Goal: Task Accomplishment & Management: Manage account settings

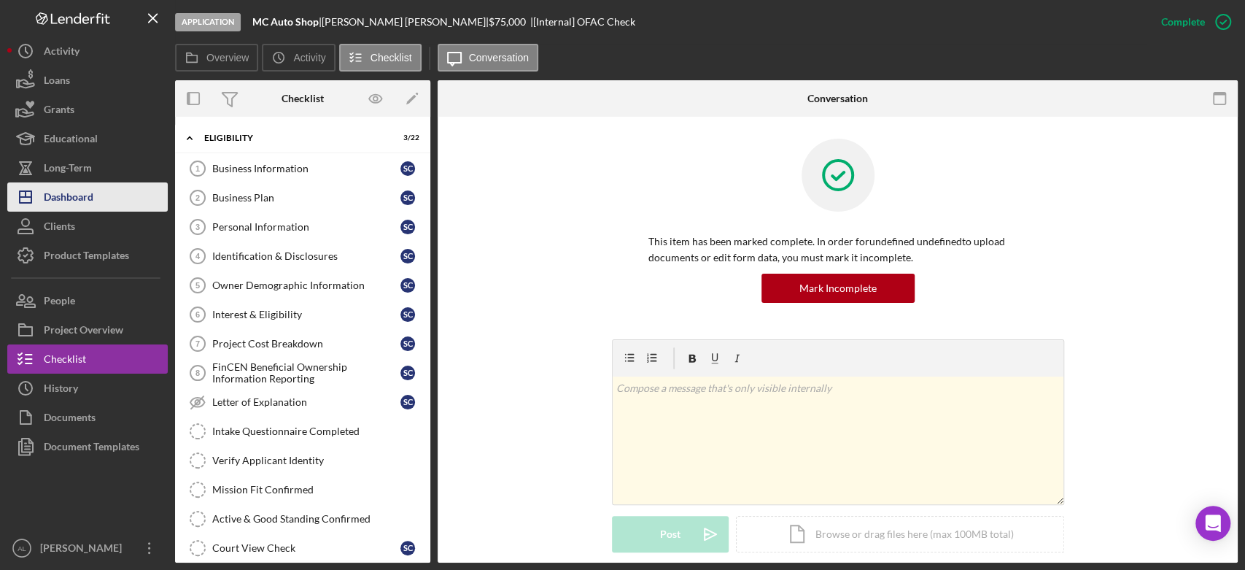
scroll to position [98, 0]
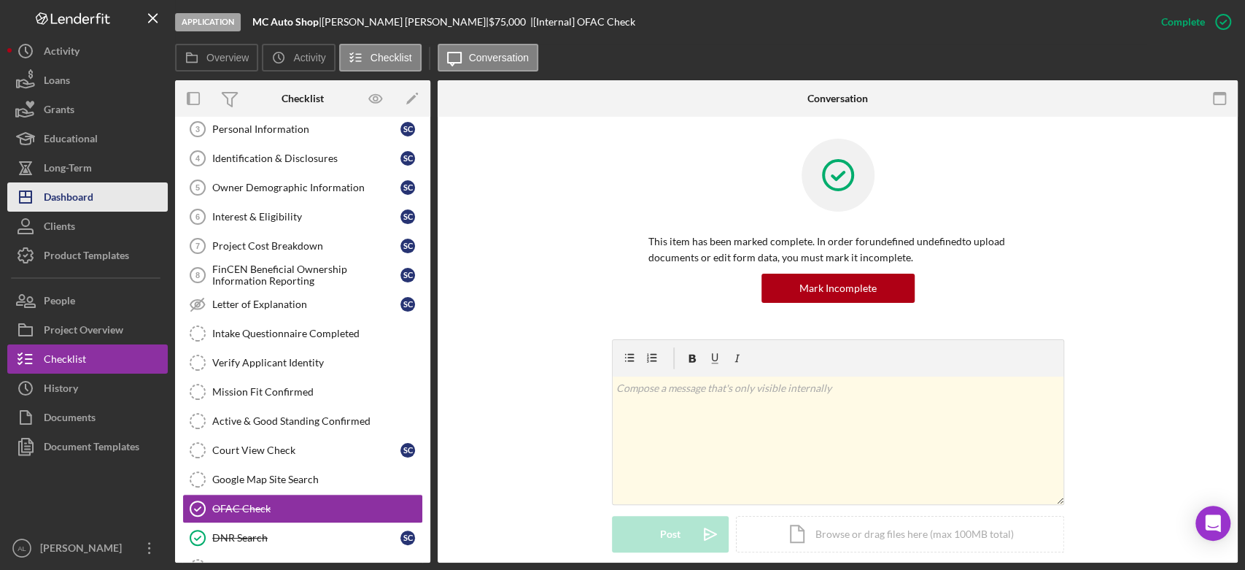
click at [63, 197] on div "Dashboard" at bounding box center [69, 198] width 50 height 33
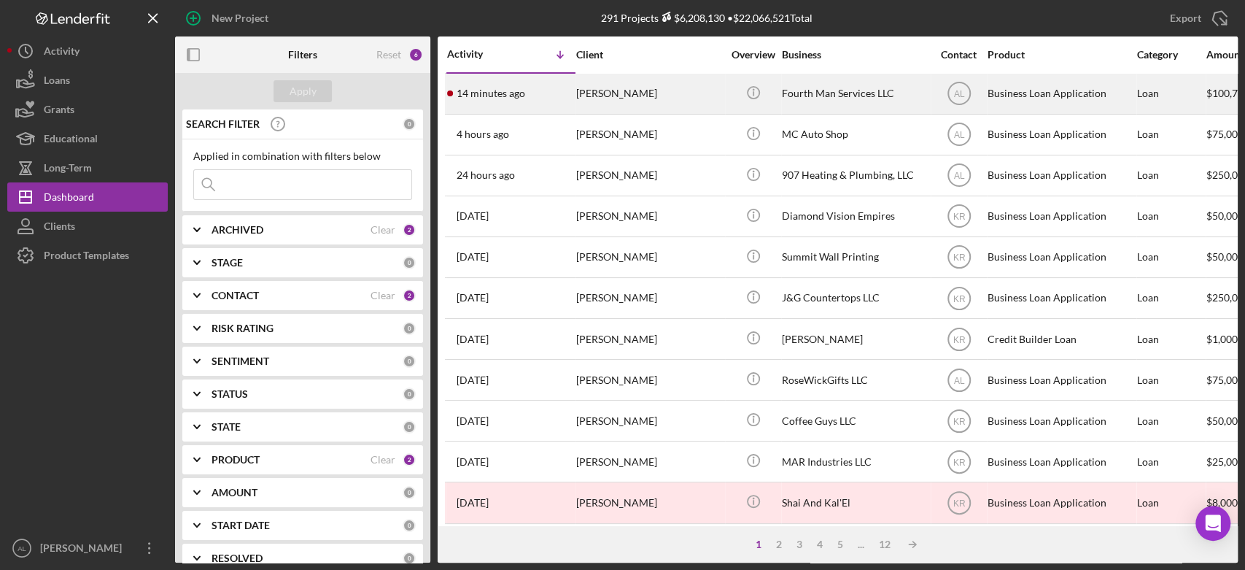
click at [540, 93] on div "14 minutes ago [PERSON_NAME]" at bounding box center [511, 93] width 128 height 39
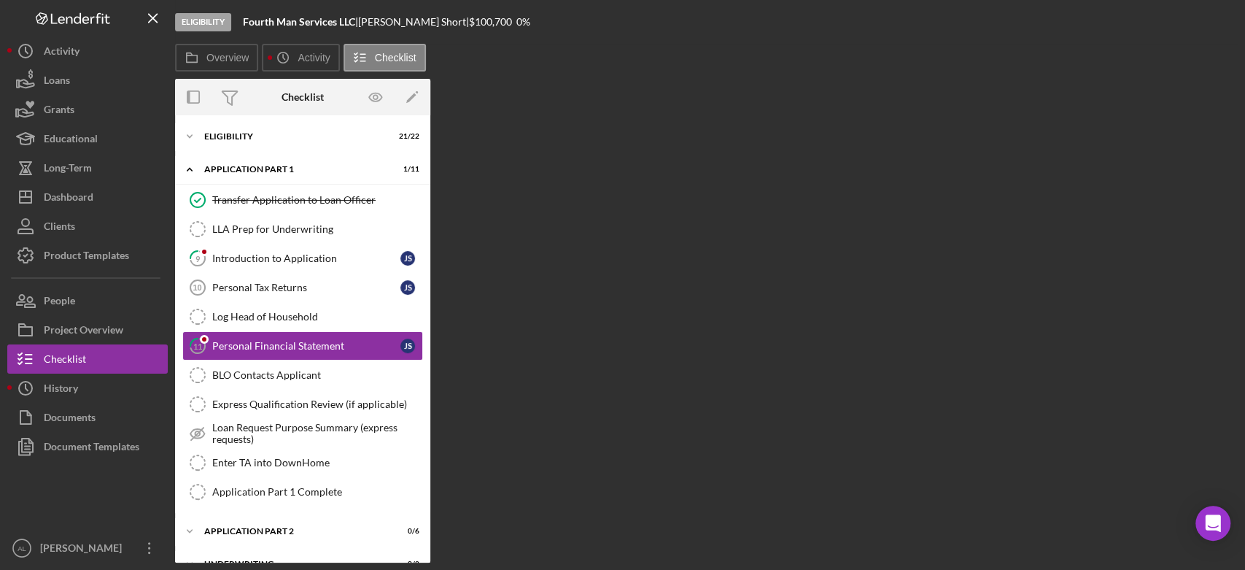
scroll to position [6, 0]
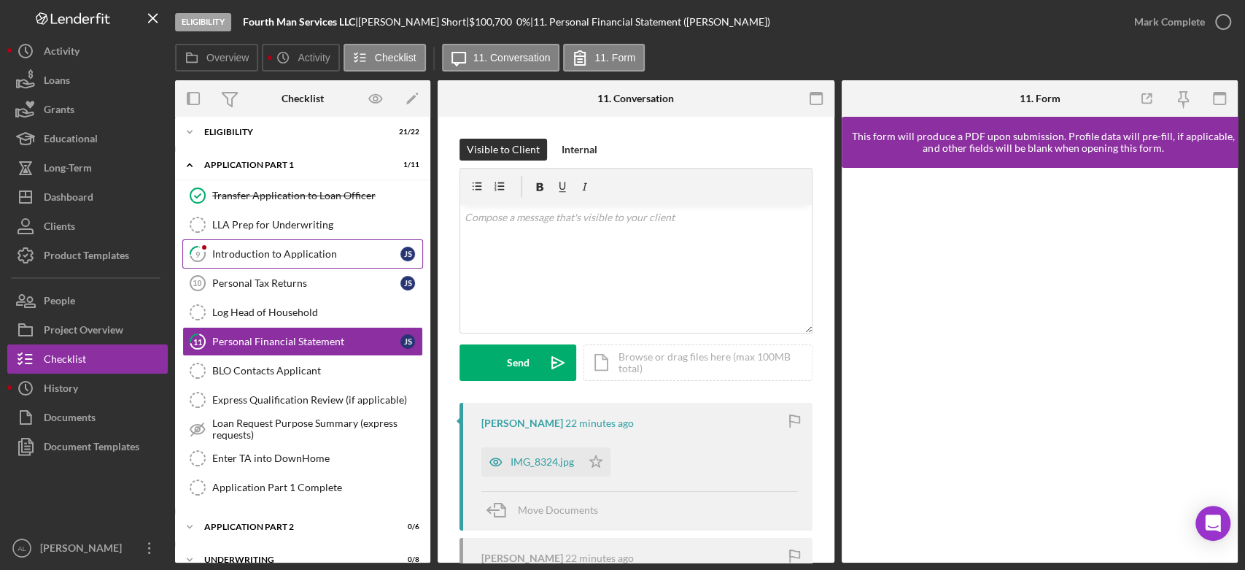
click at [298, 245] on link "9 Introduction to Application J S" at bounding box center [302, 253] width 241 height 29
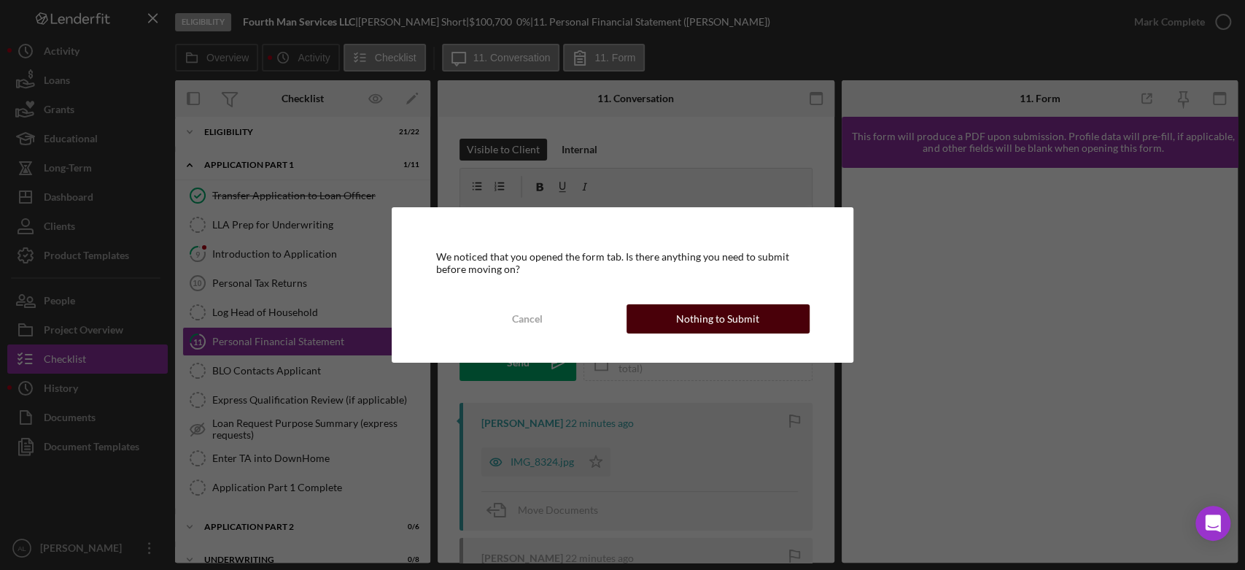
click at [683, 331] on div "Nothing to Submit" at bounding box center [717, 318] width 83 height 29
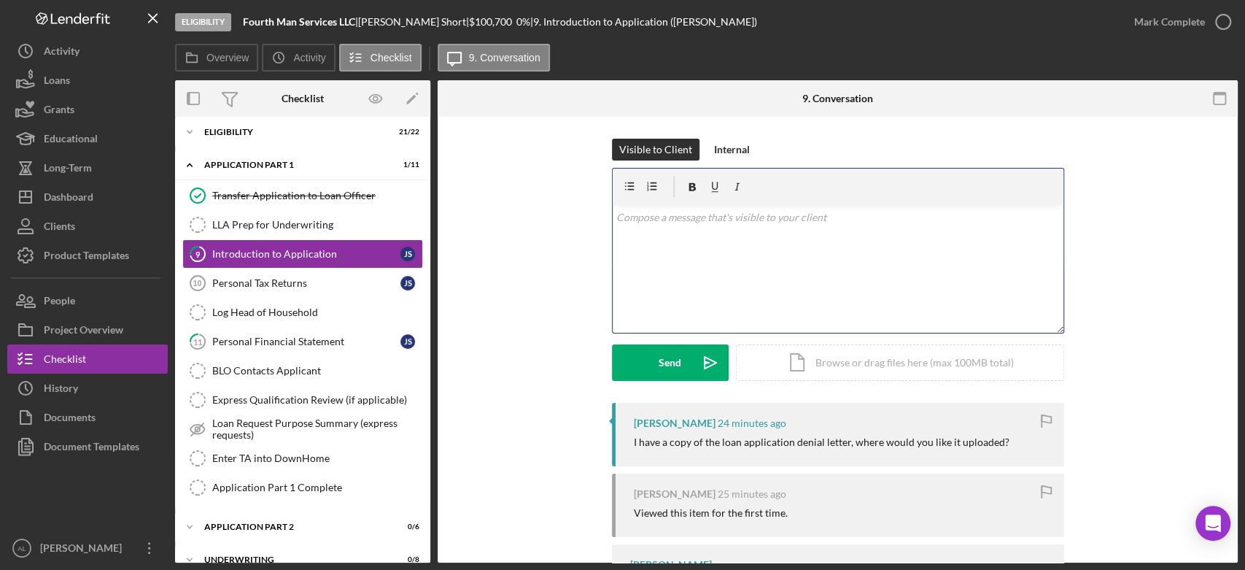
click at [677, 308] on div "v Color teal Color pink Remove color Add row above Add row below Add column bef…" at bounding box center [838, 269] width 451 height 128
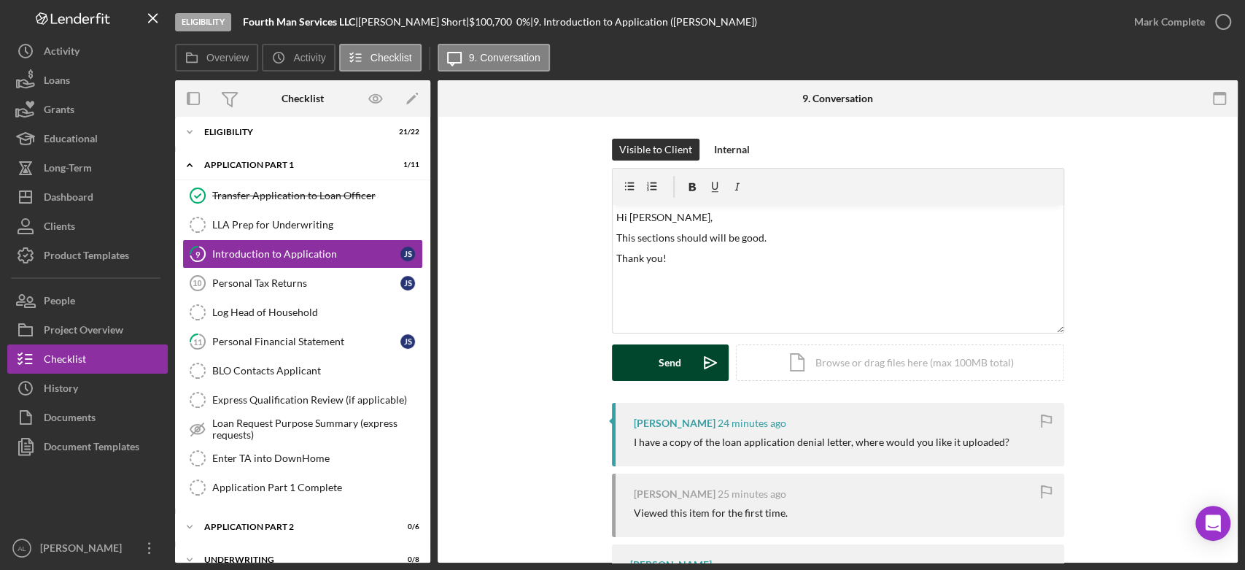
click at [663, 346] on div "Send" at bounding box center [669, 362] width 23 height 36
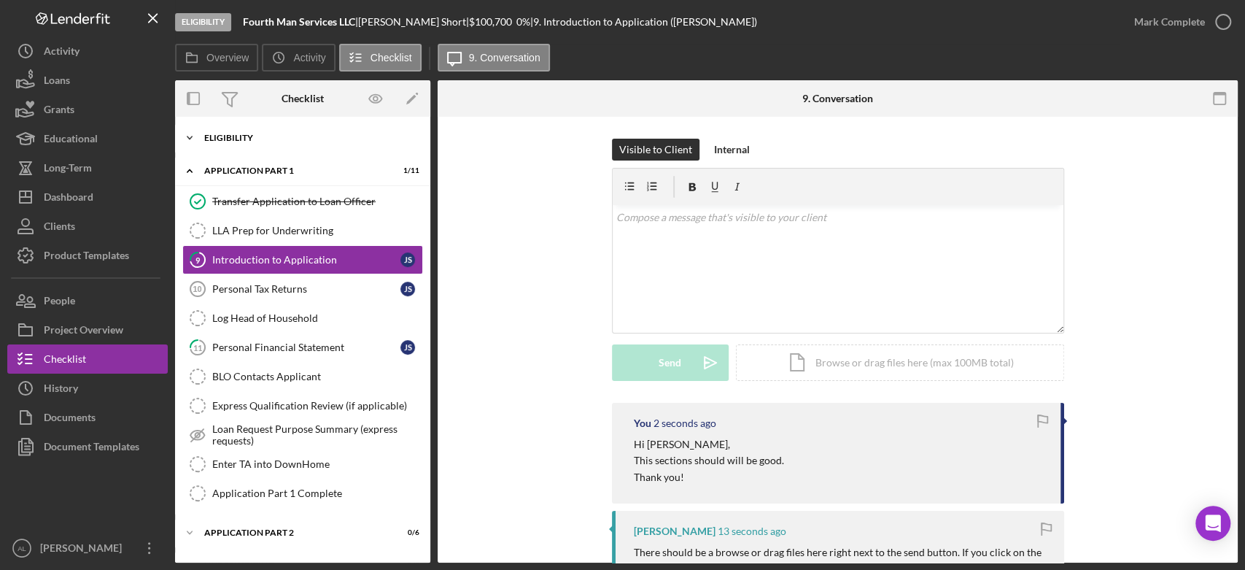
click at [280, 136] on div "Eligibility" at bounding box center [308, 137] width 208 height 9
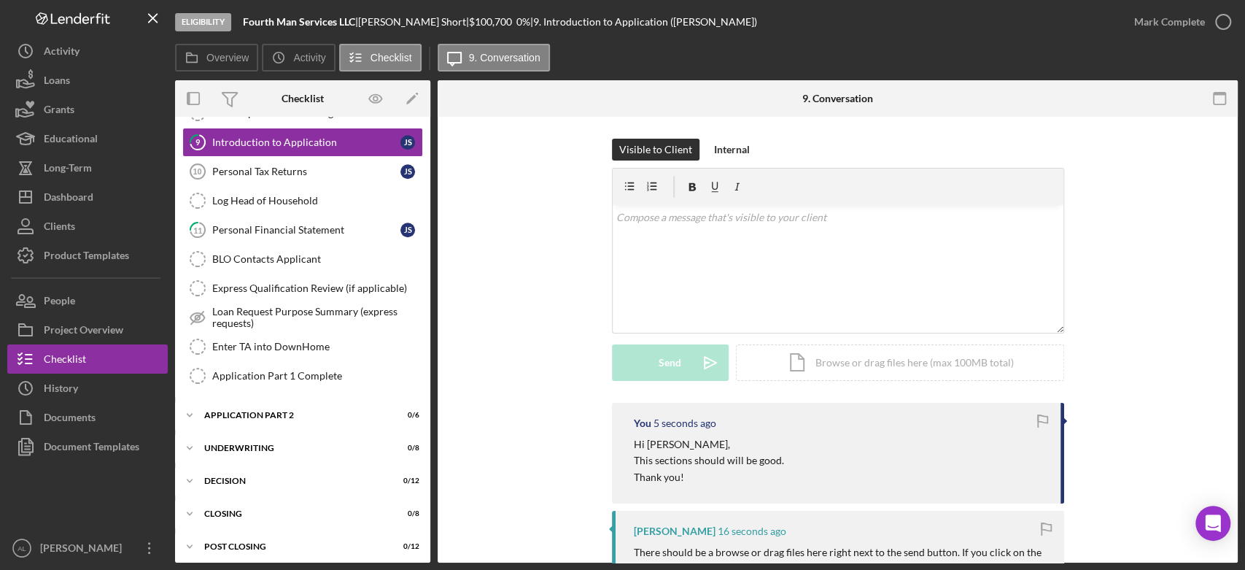
scroll to position [768, 0]
click at [284, 410] on div "Application Part 2" at bounding box center [308, 414] width 208 height 9
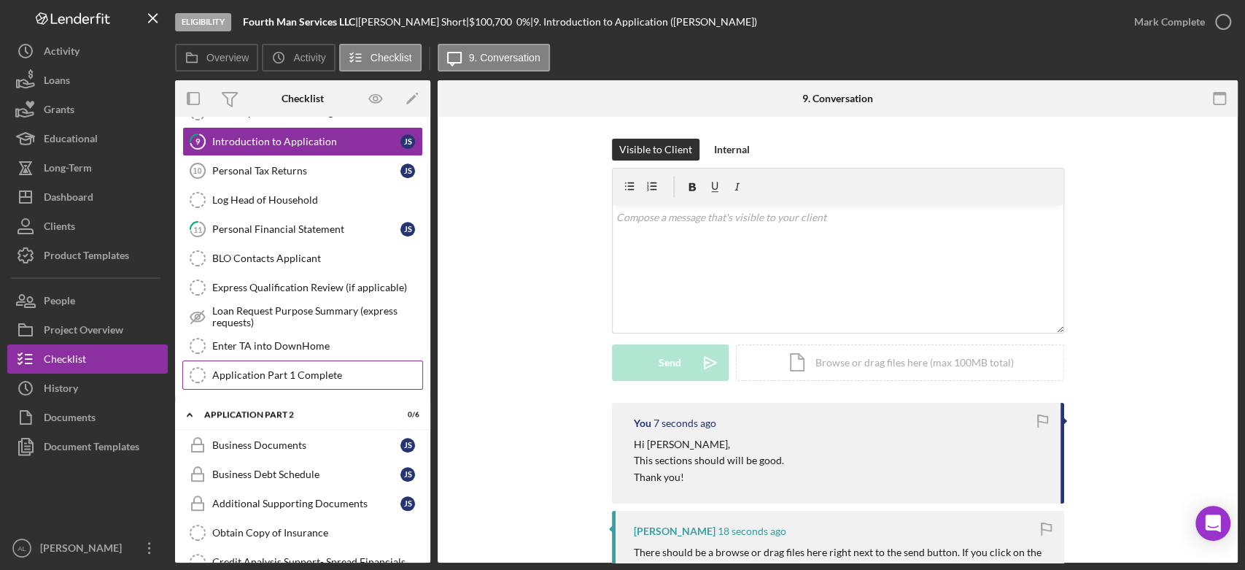
click at [298, 369] on div "Application Part 1 Complete" at bounding box center [317, 375] width 210 height 12
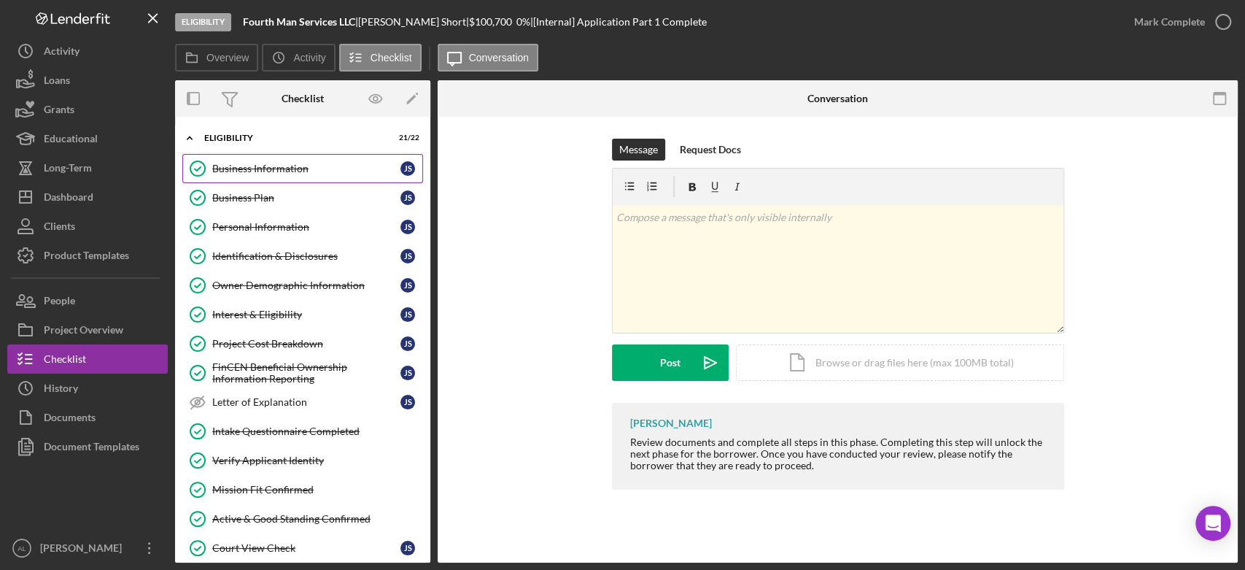
click at [315, 174] on div "Business Information" at bounding box center [306, 169] width 188 height 12
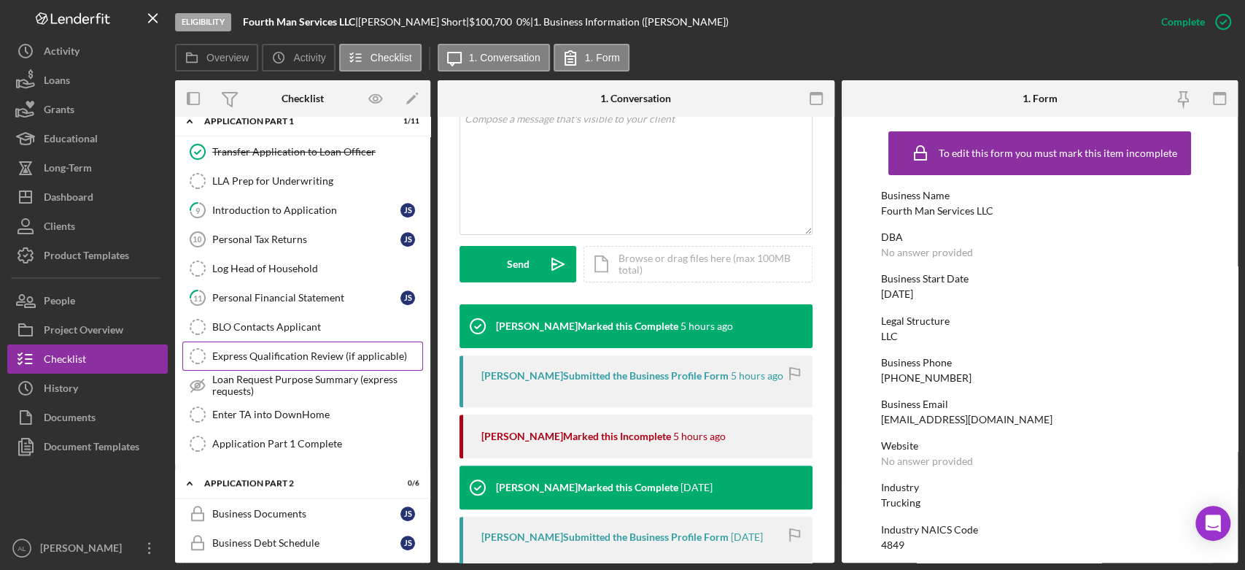
scroll to position [700, 0]
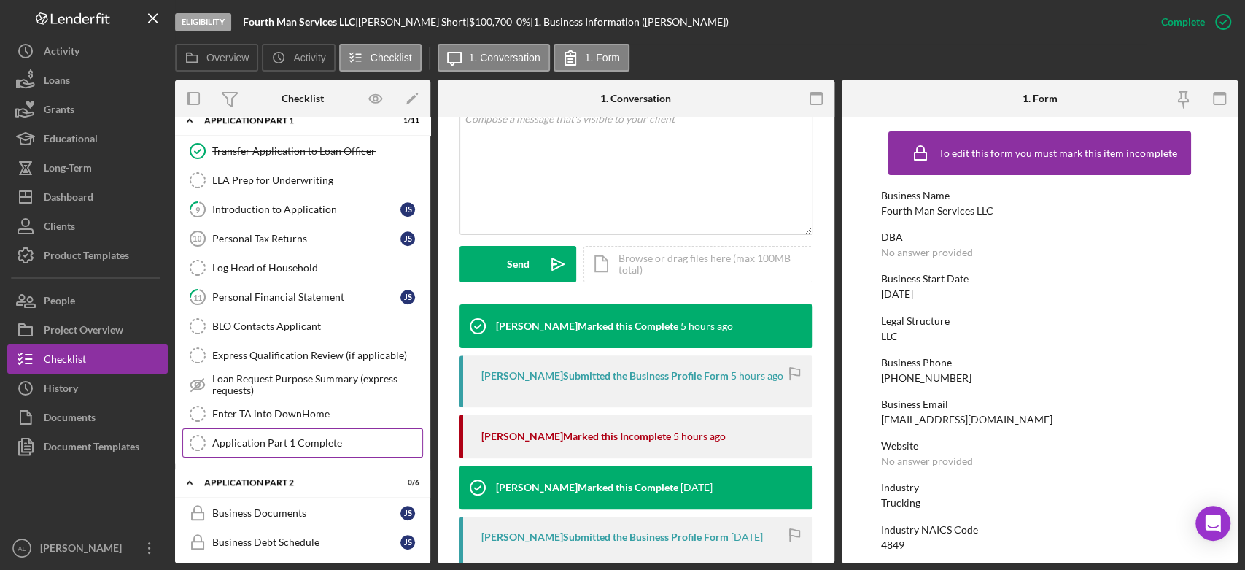
click at [319, 446] on link "Application Part 1 Complete Application Part 1 Complete" at bounding box center [302, 442] width 241 height 29
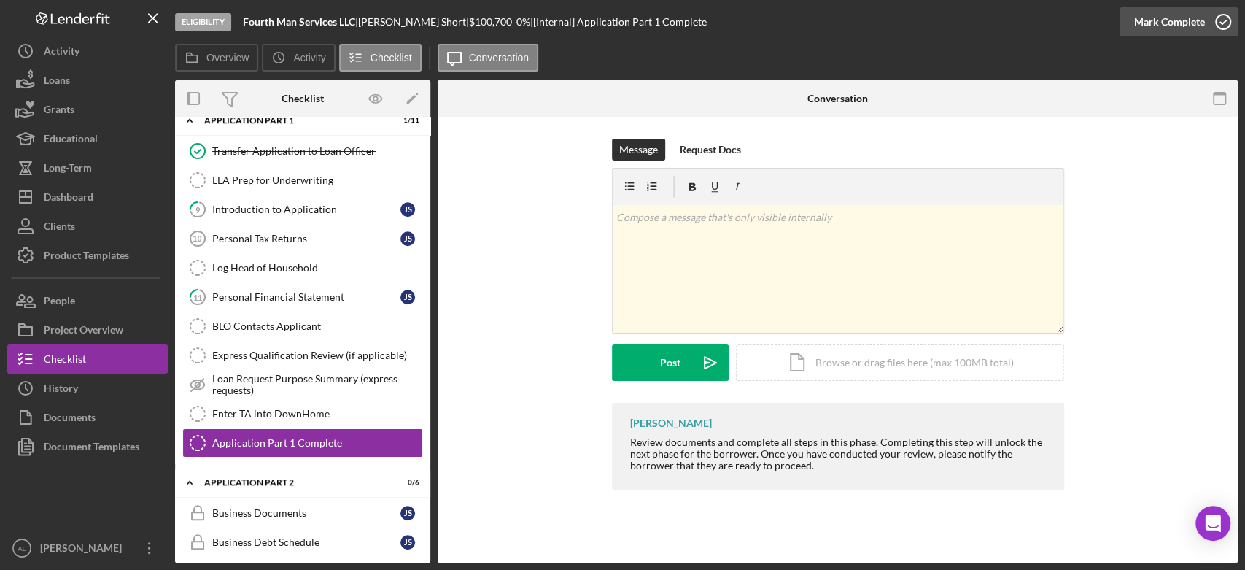
click at [1230, 28] on icon "button" at bounding box center [1223, 22] width 36 height 36
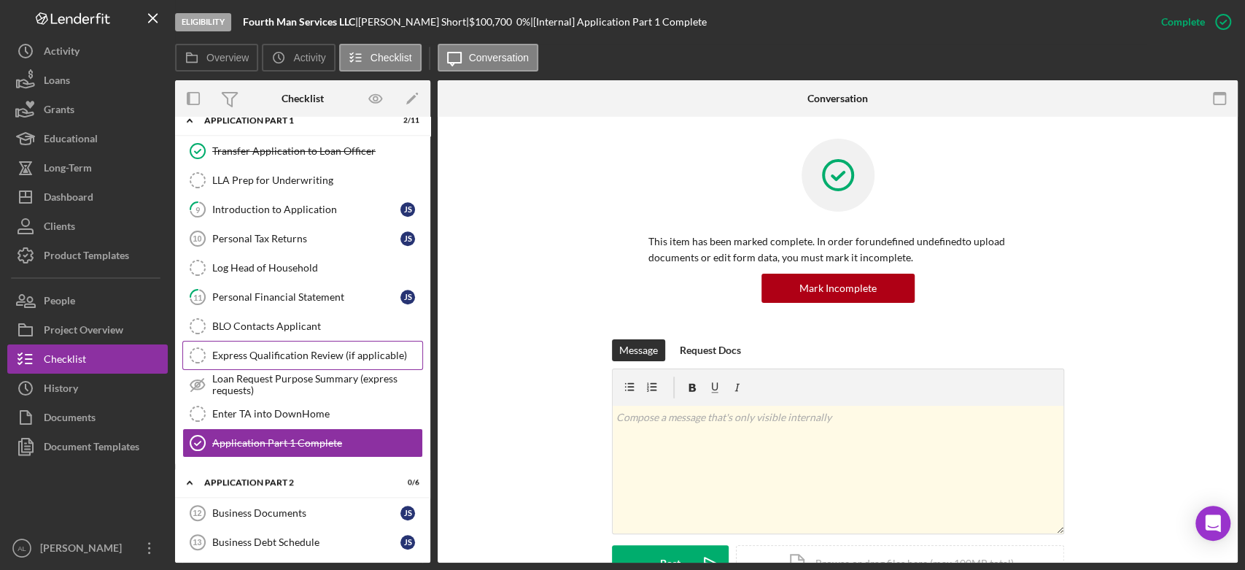
scroll to position [642, 0]
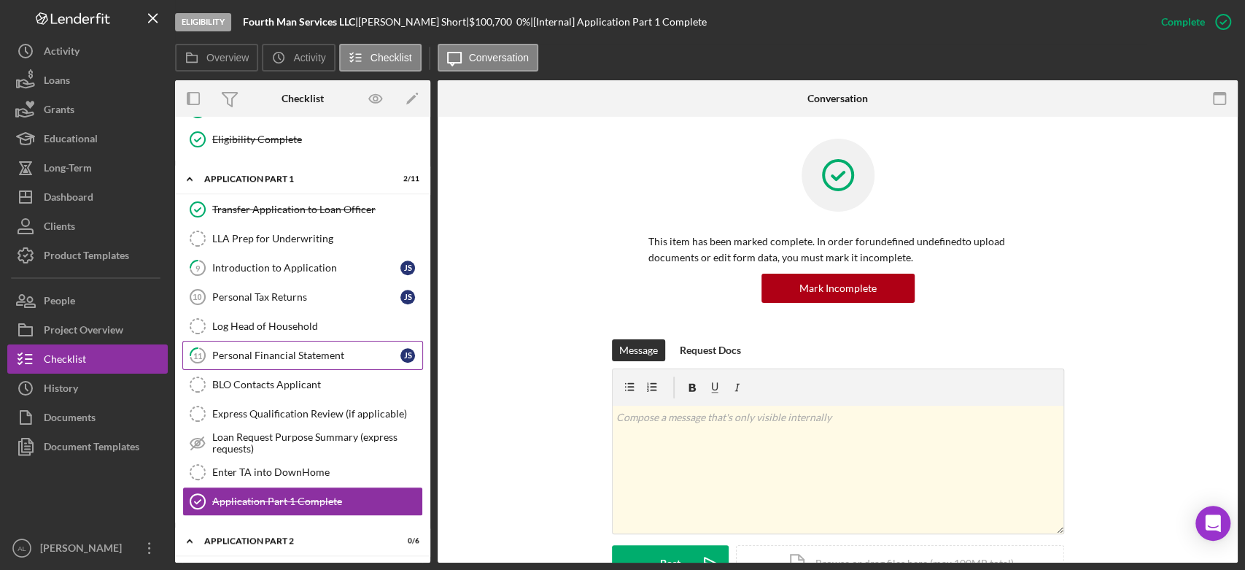
click at [246, 349] on div "Personal Financial Statement" at bounding box center [306, 355] width 188 height 12
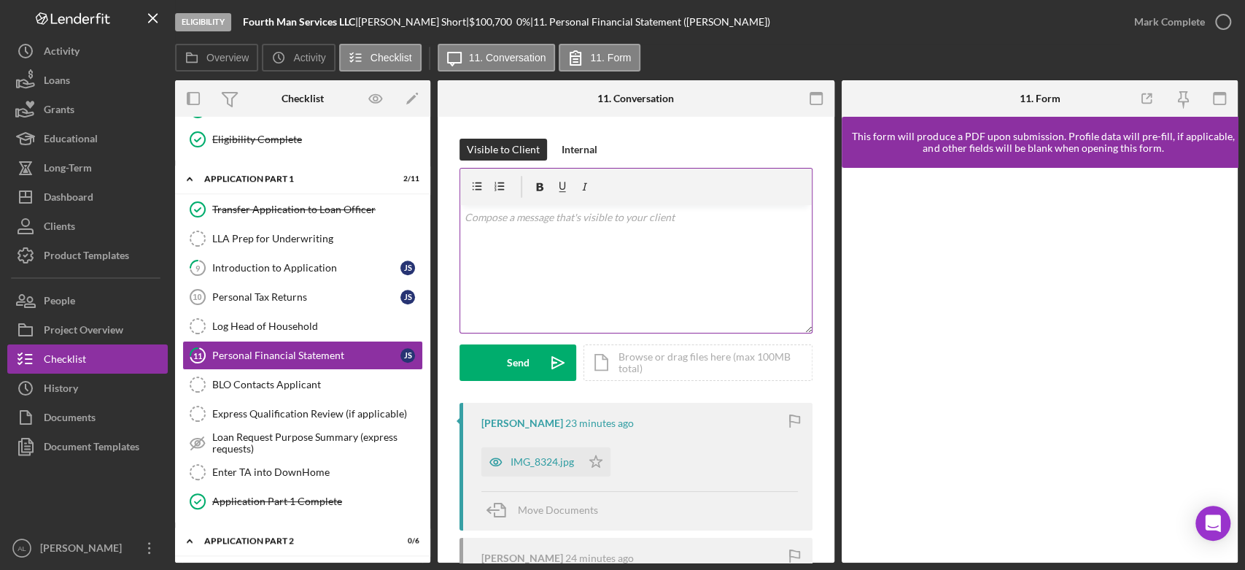
scroll to position [246, 0]
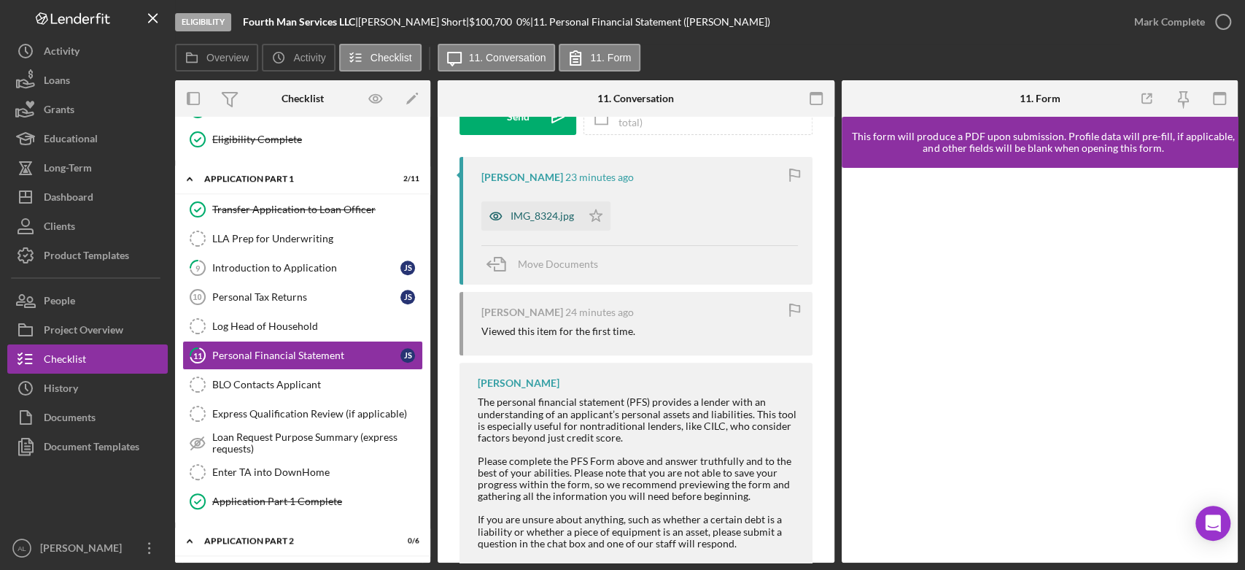
click at [554, 219] on div "IMG_8324.jpg" at bounding box center [541, 216] width 63 height 12
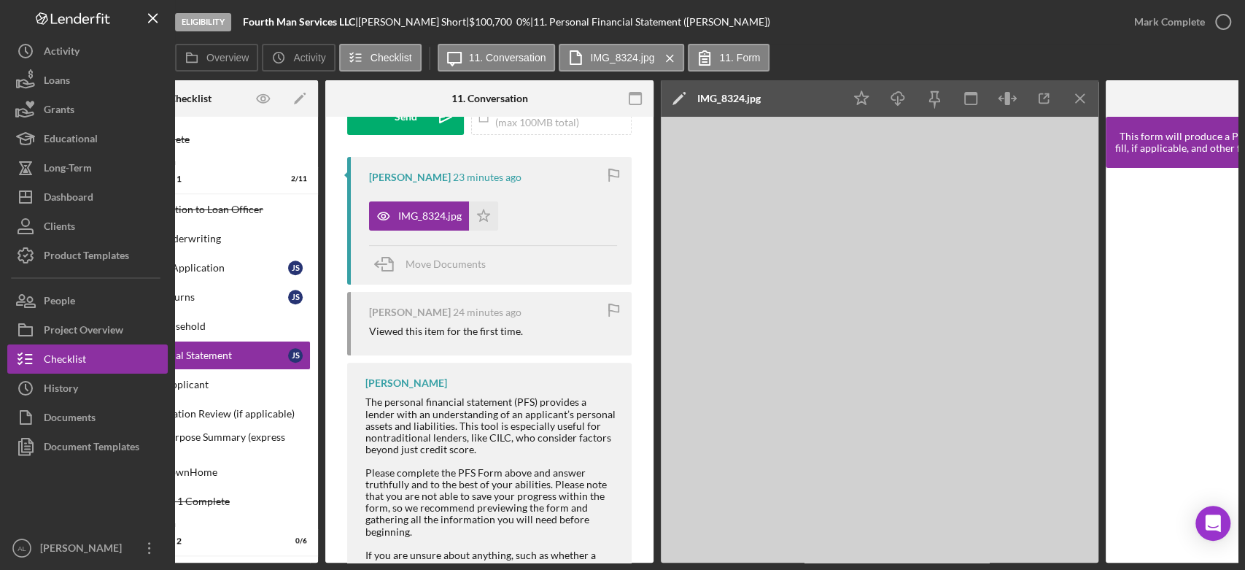
scroll to position [0, 113]
click at [482, 222] on icon "Icon/Star" at bounding box center [482, 215] width 29 height 29
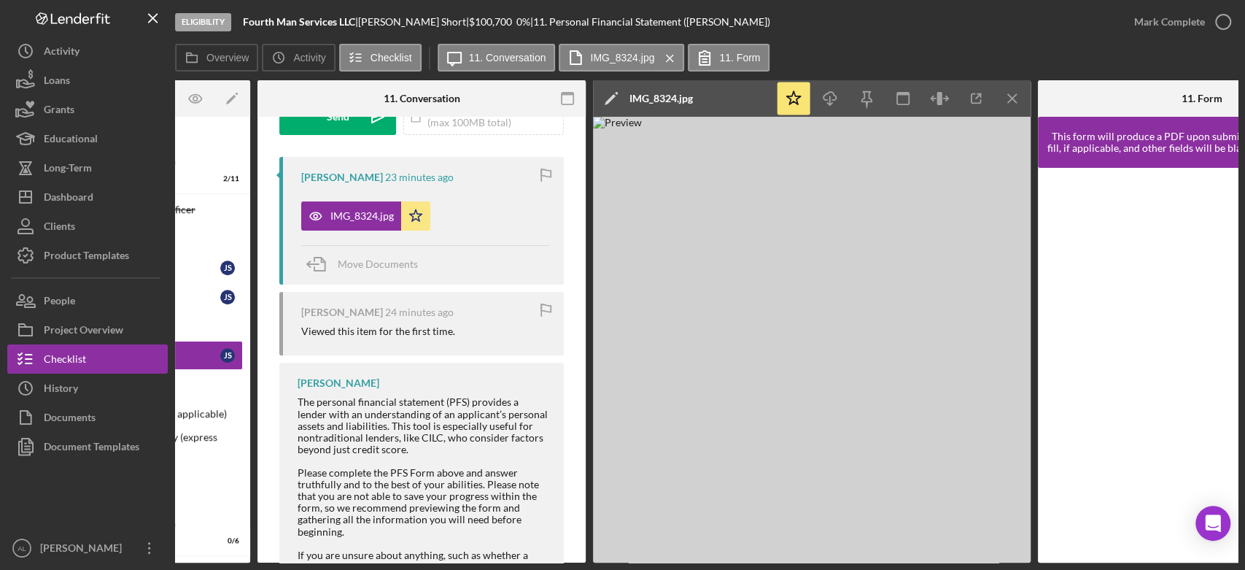
scroll to position [0, 199]
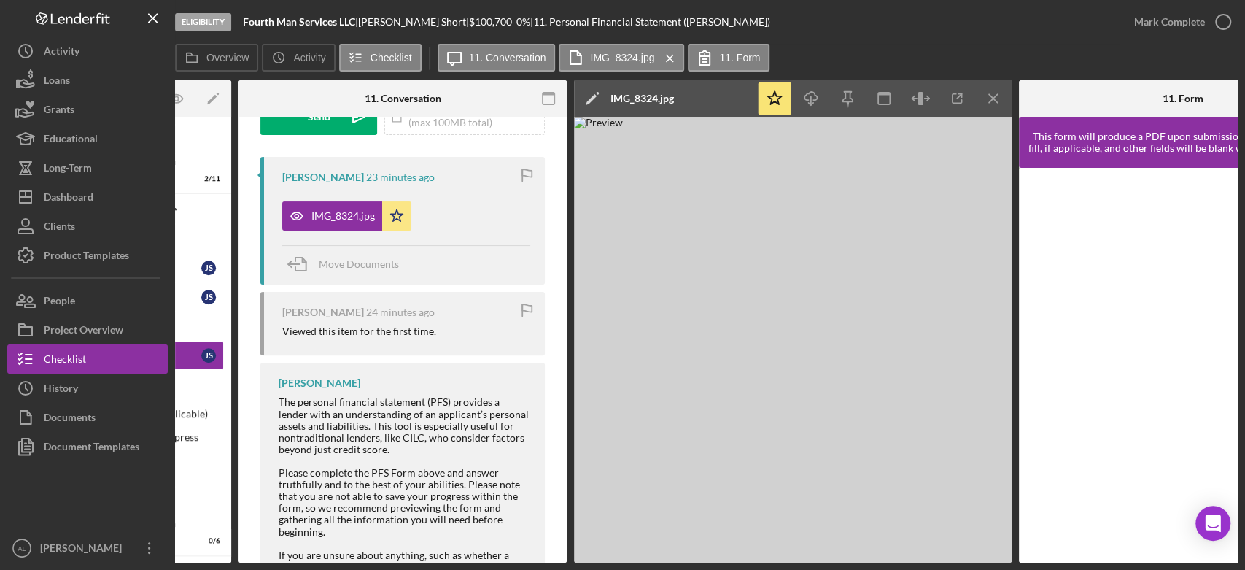
click at [420, 270] on div "Move Documents" at bounding box center [406, 264] width 248 height 39
click at [359, 271] on div "Move Documents" at bounding box center [359, 264] width 80 height 36
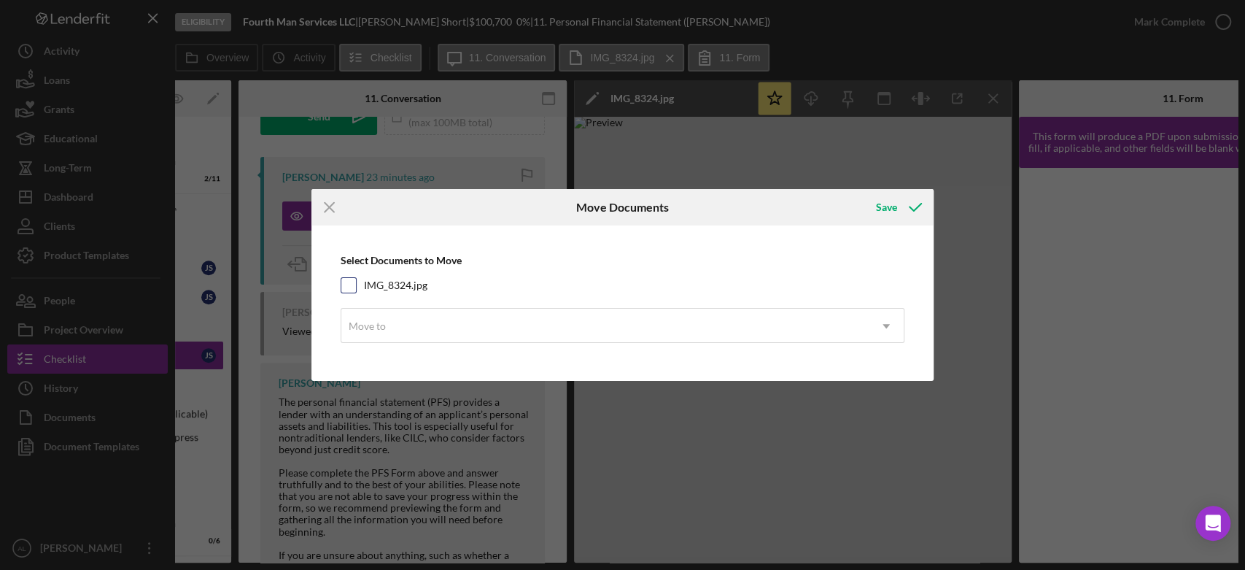
click at [393, 280] on label "IMG_8324.jpg" at bounding box center [395, 285] width 63 height 15
click at [356, 280] on input "IMG_8324.jpg" at bounding box center [348, 285] width 15 height 15
checkbox input "true"
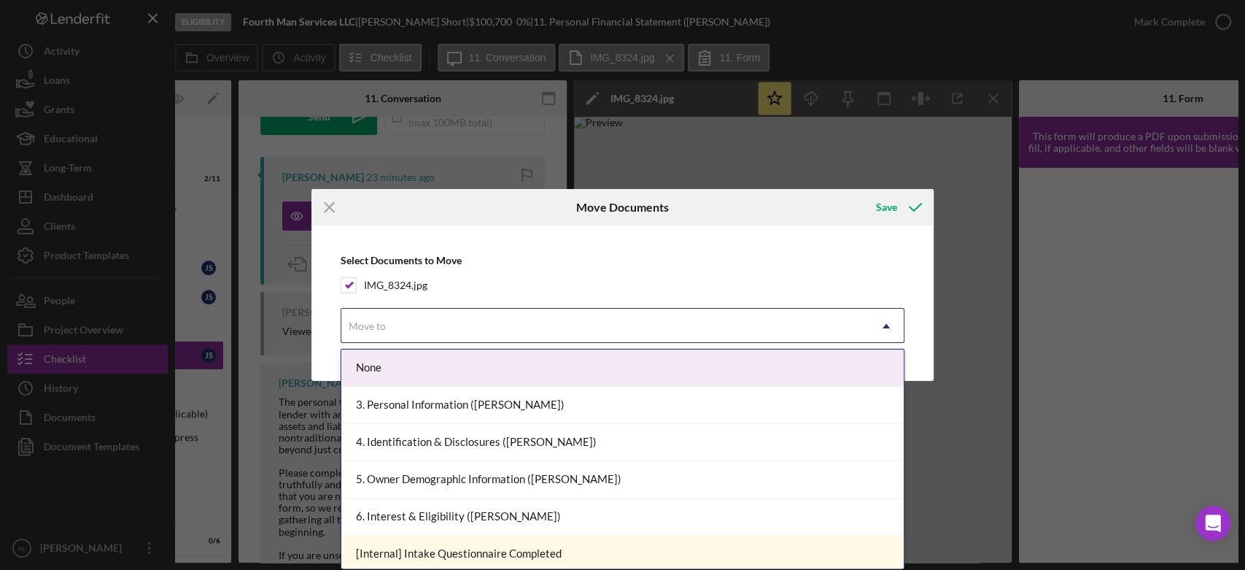
click at [404, 327] on div "Move to" at bounding box center [605, 326] width 528 height 34
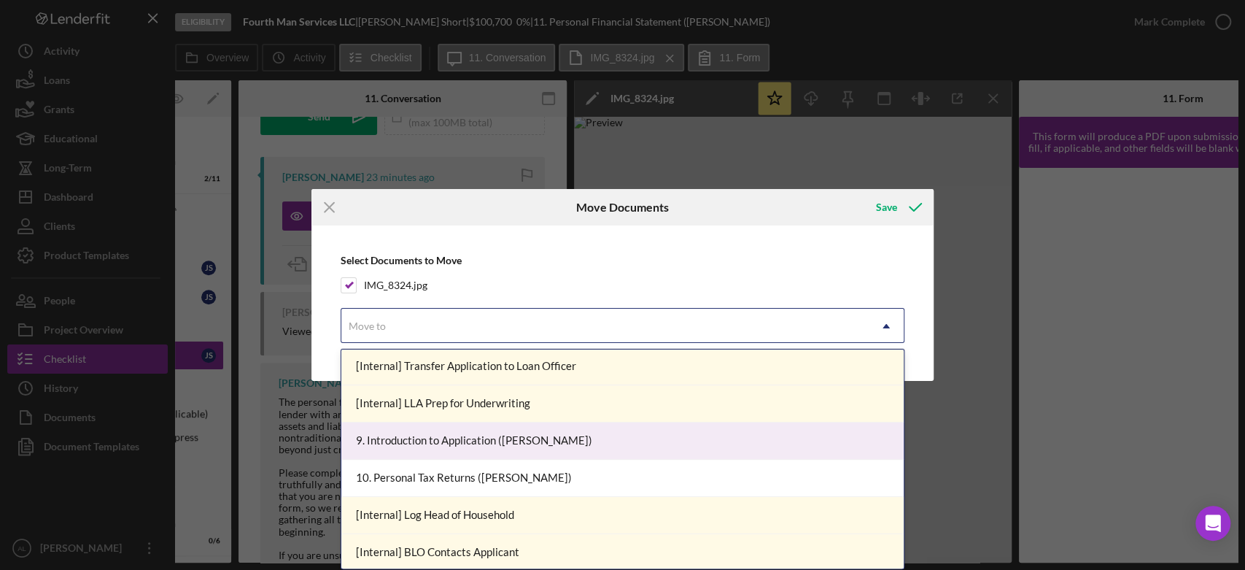
scroll to position [683, 0]
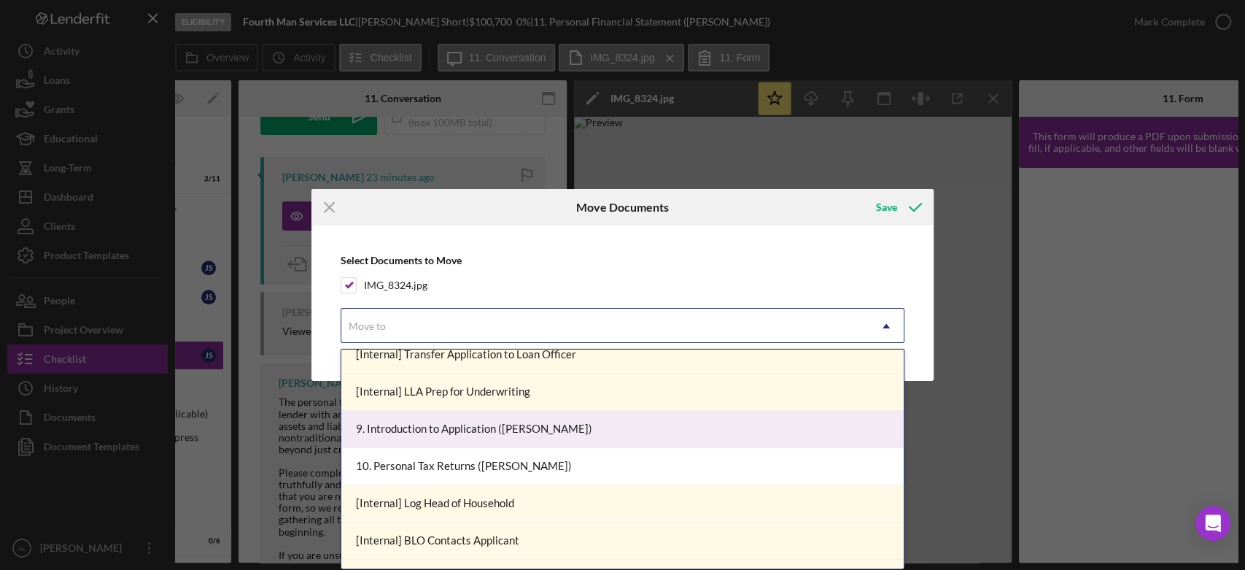
click at [434, 427] on div "9. Introduction to Application ([PERSON_NAME])" at bounding box center [622, 429] width 562 height 37
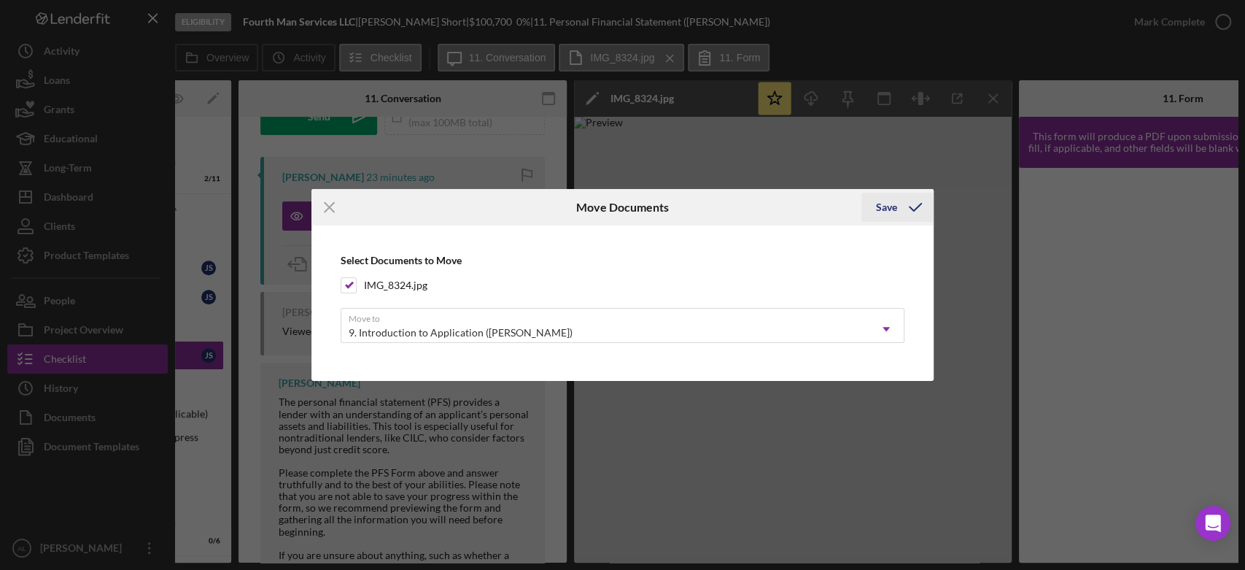
click at [903, 203] on icon "submit" at bounding box center [915, 207] width 36 height 36
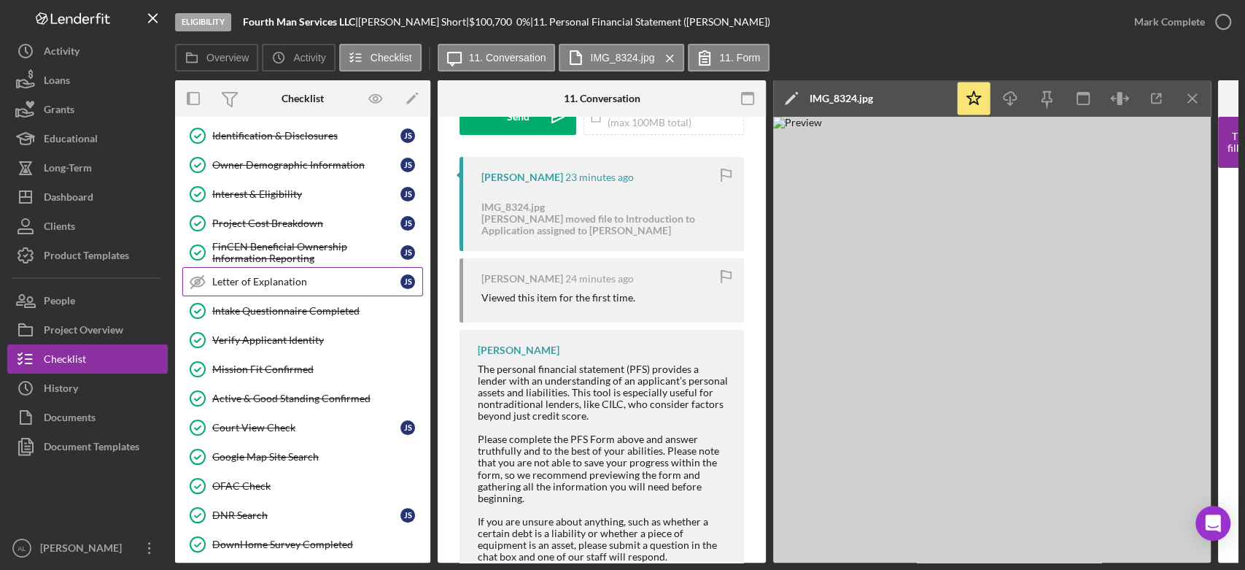
scroll to position [0, 0]
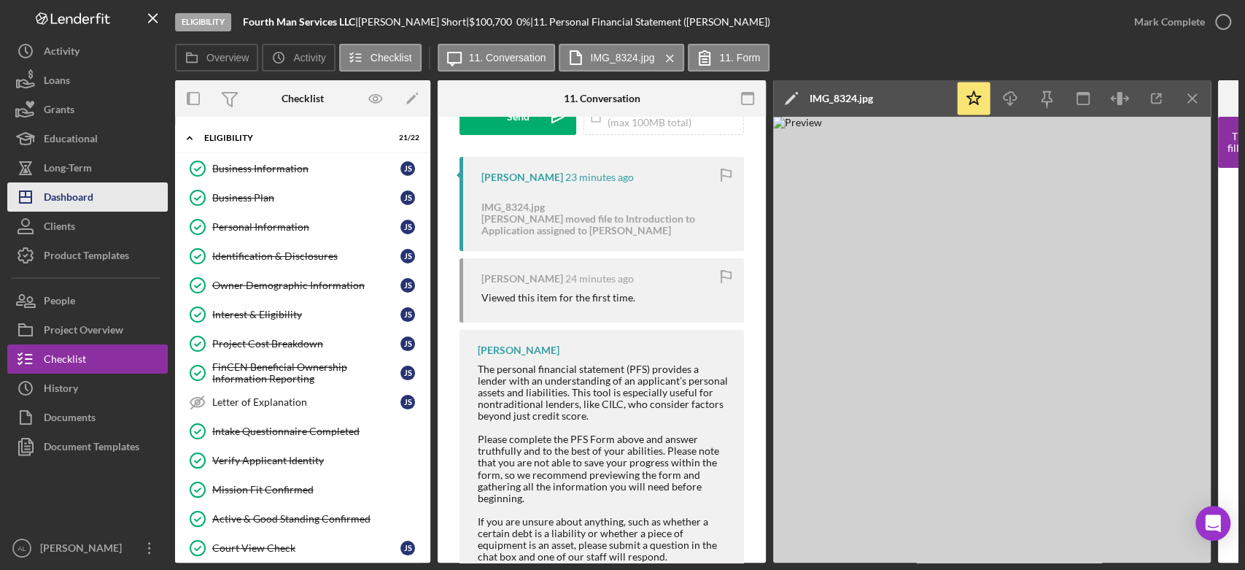
click at [90, 191] on div "Dashboard" at bounding box center [69, 198] width 50 height 33
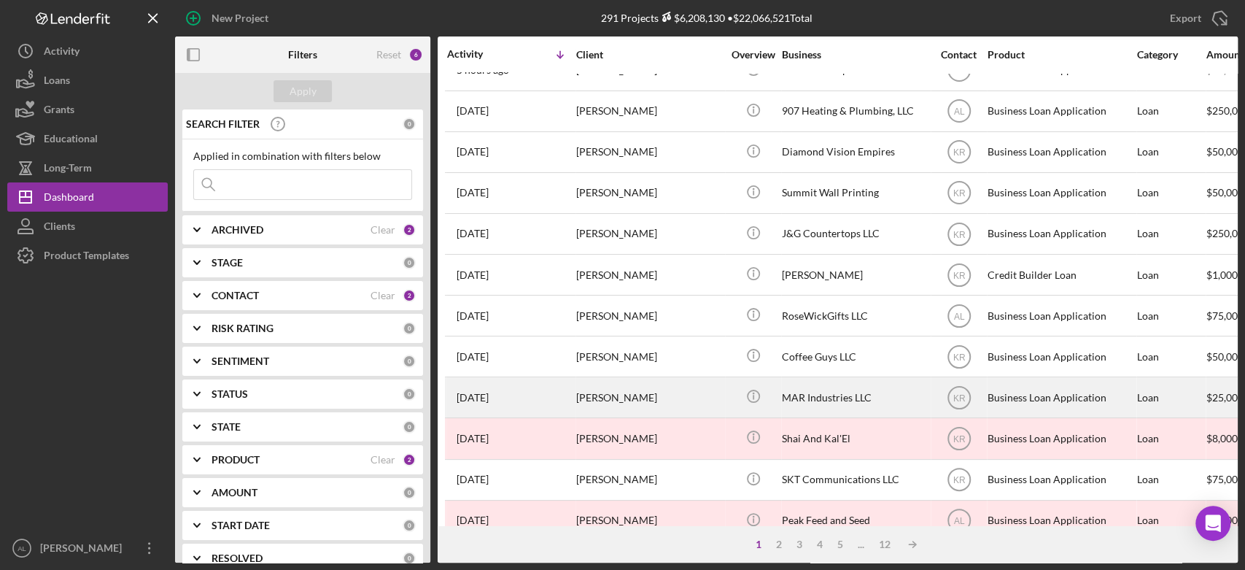
scroll to position [64, 0]
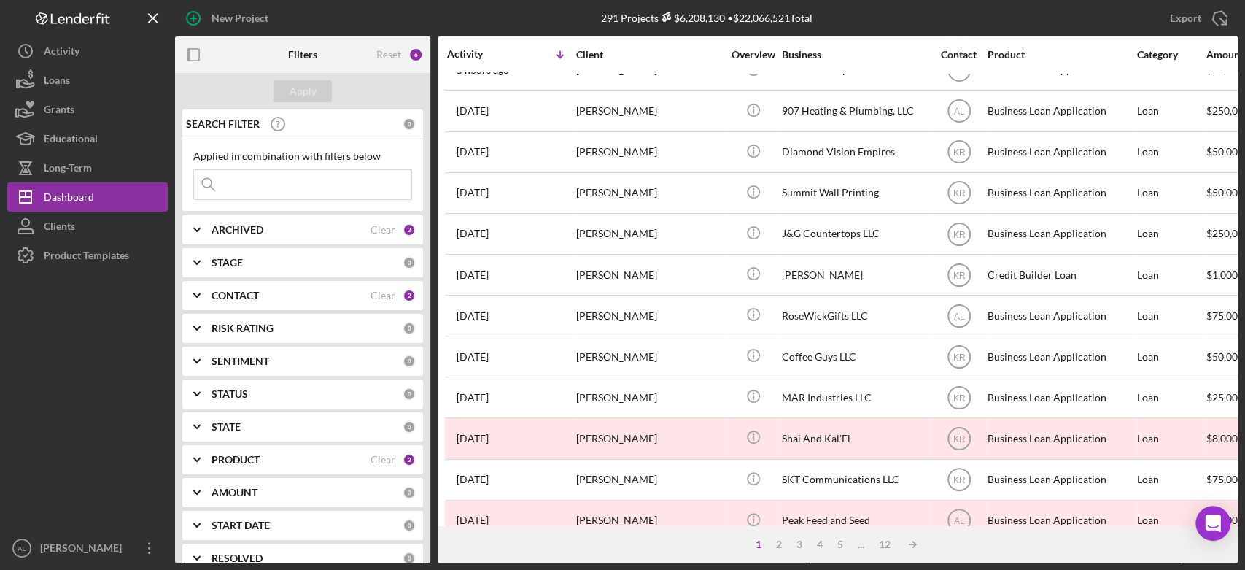
click at [334, 238] on div "ARCHIVED Clear 2" at bounding box center [313, 229] width 204 height 29
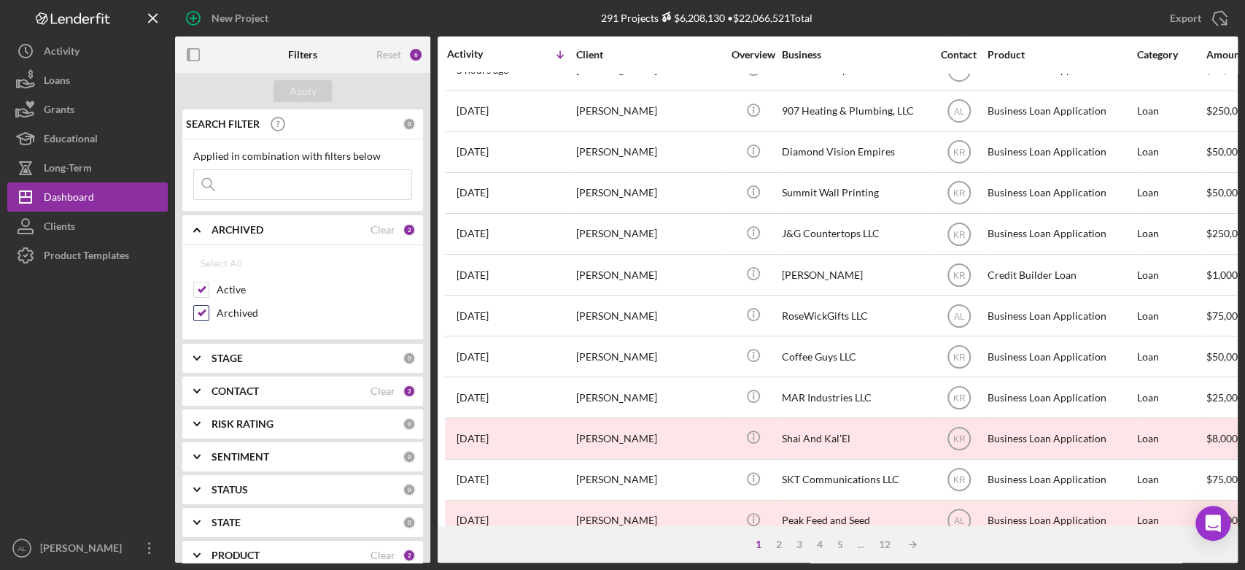
click at [246, 314] on label "Archived" at bounding box center [314, 313] width 195 height 15
click at [209, 314] on input "Archived" at bounding box center [201, 313] width 15 height 15
checkbox input "false"
click at [312, 92] on div "Apply" at bounding box center [302, 91] width 27 height 22
